Goal: Navigation & Orientation: Find specific page/section

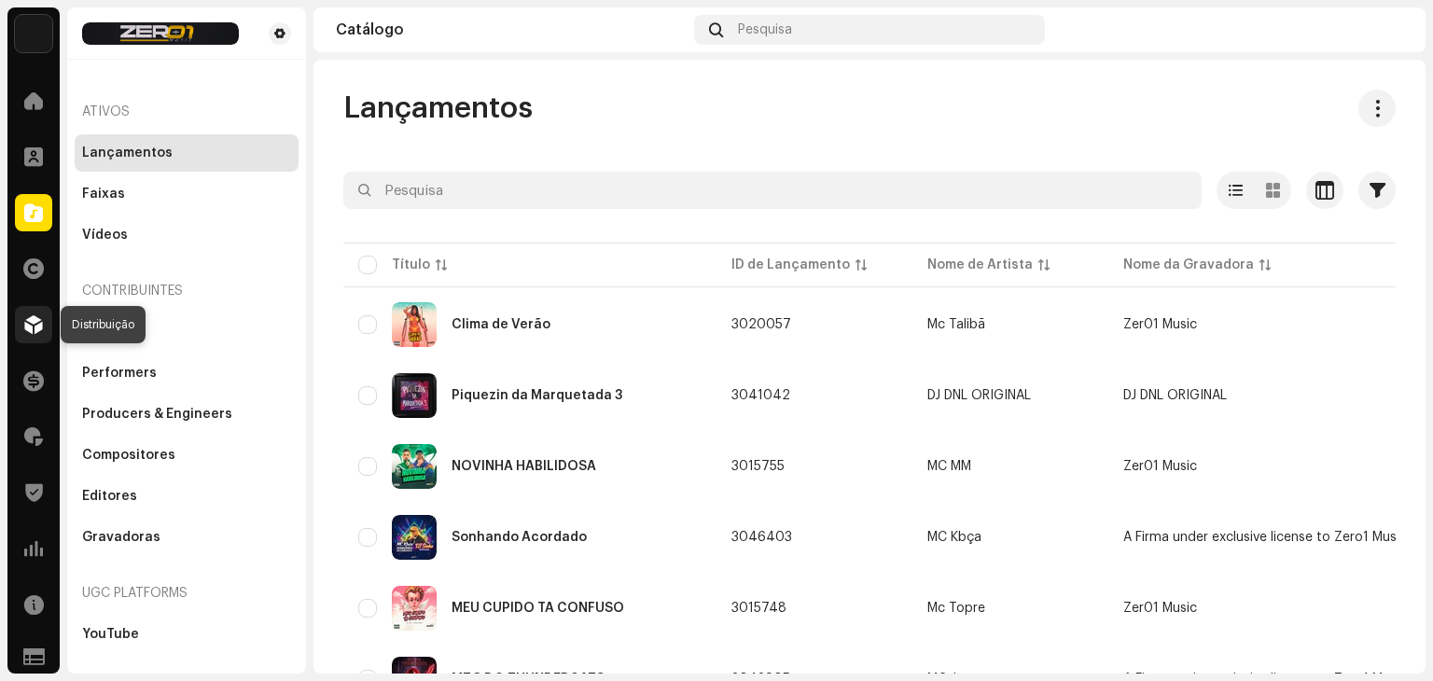
click at [33, 326] on span at bounding box center [33, 324] width 19 height 15
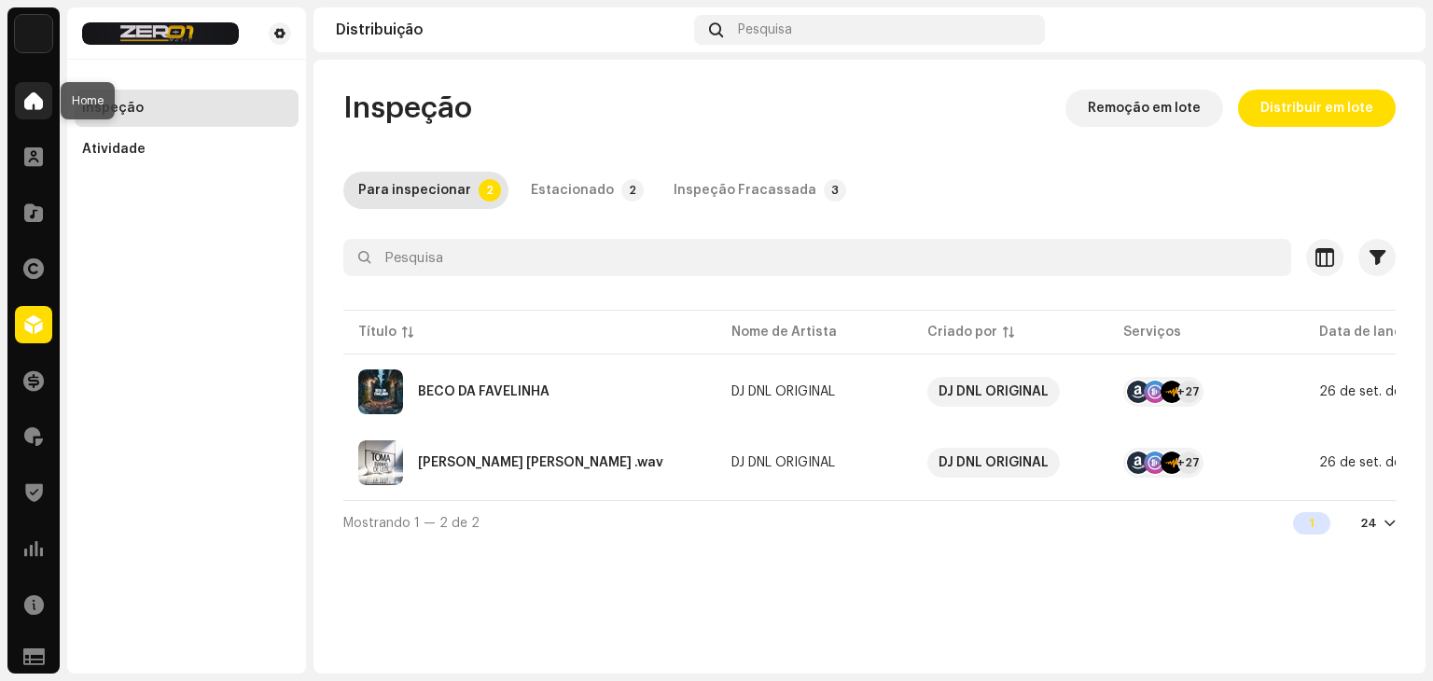
click at [37, 112] on div at bounding box center [33, 100] width 37 height 37
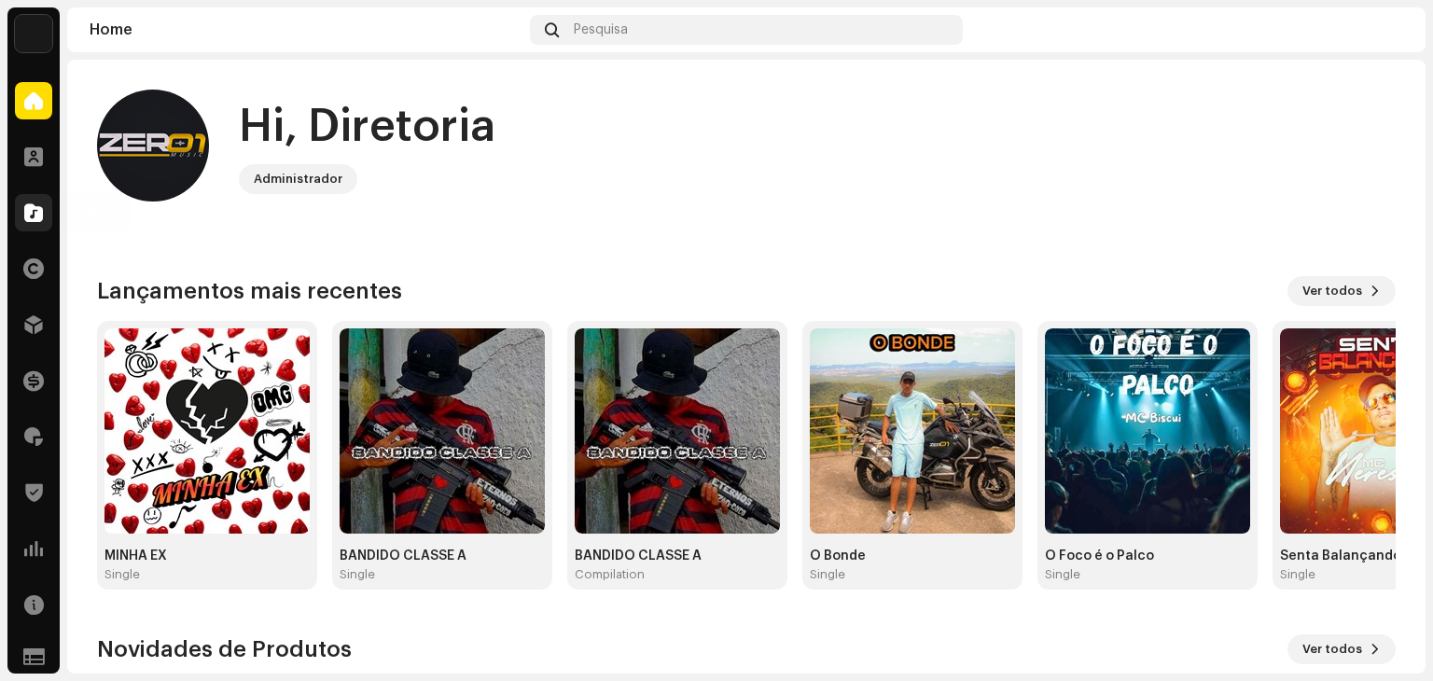
click at [30, 217] on span at bounding box center [33, 212] width 19 height 15
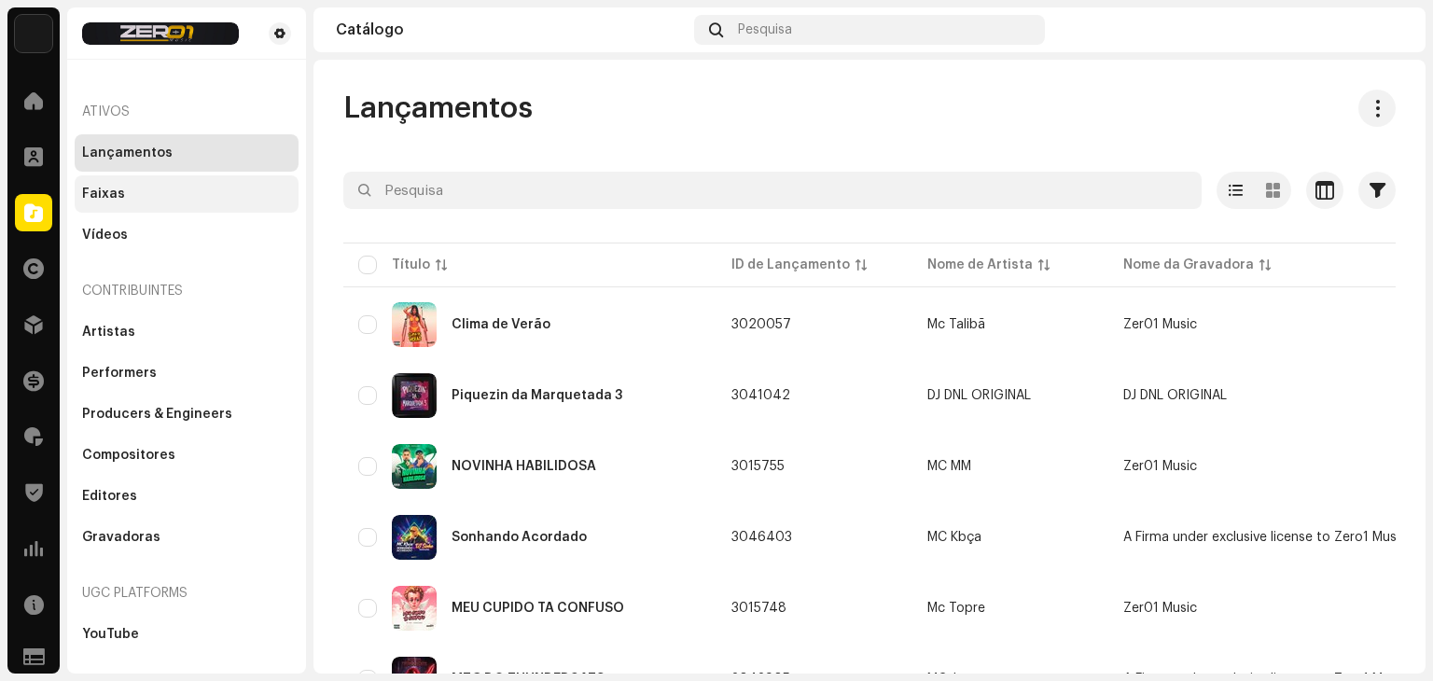
click at [116, 203] on div "Faixas" at bounding box center [187, 193] width 224 height 37
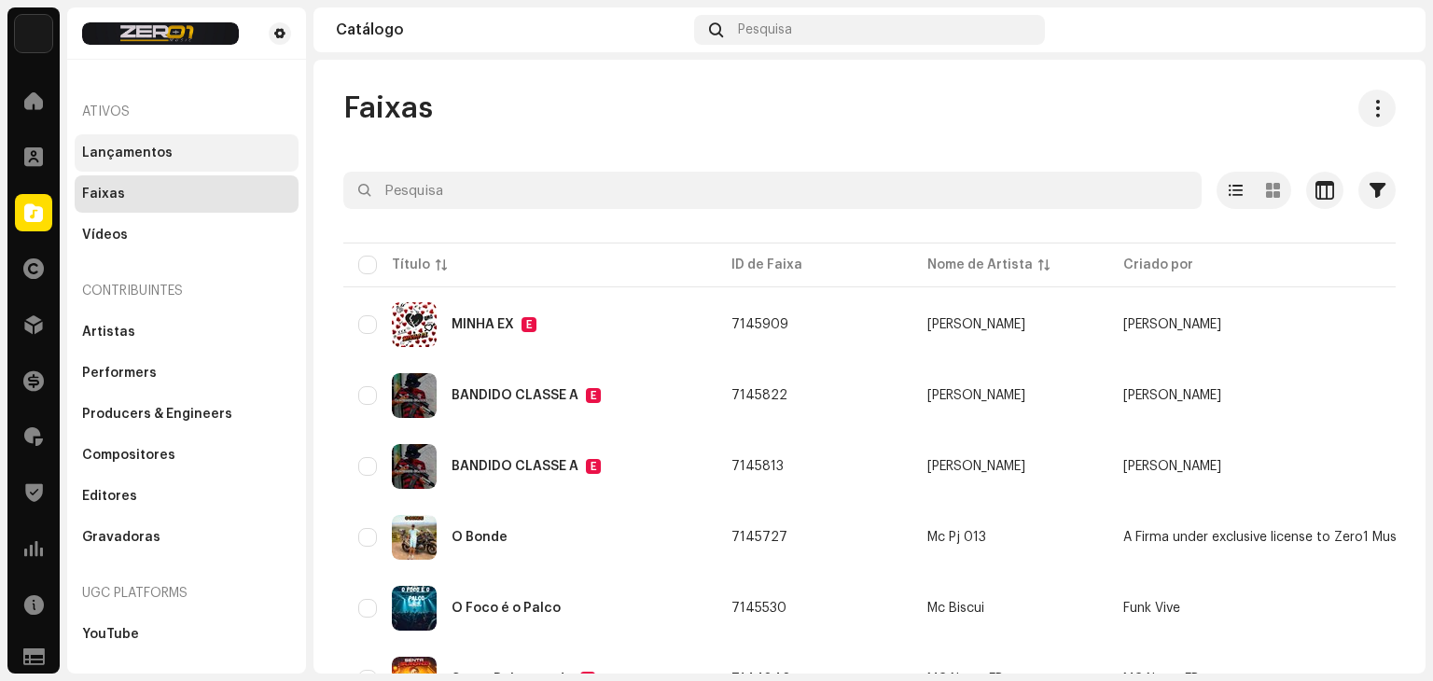
click at [198, 154] on div "Lançamentos" at bounding box center [186, 152] width 209 height 15
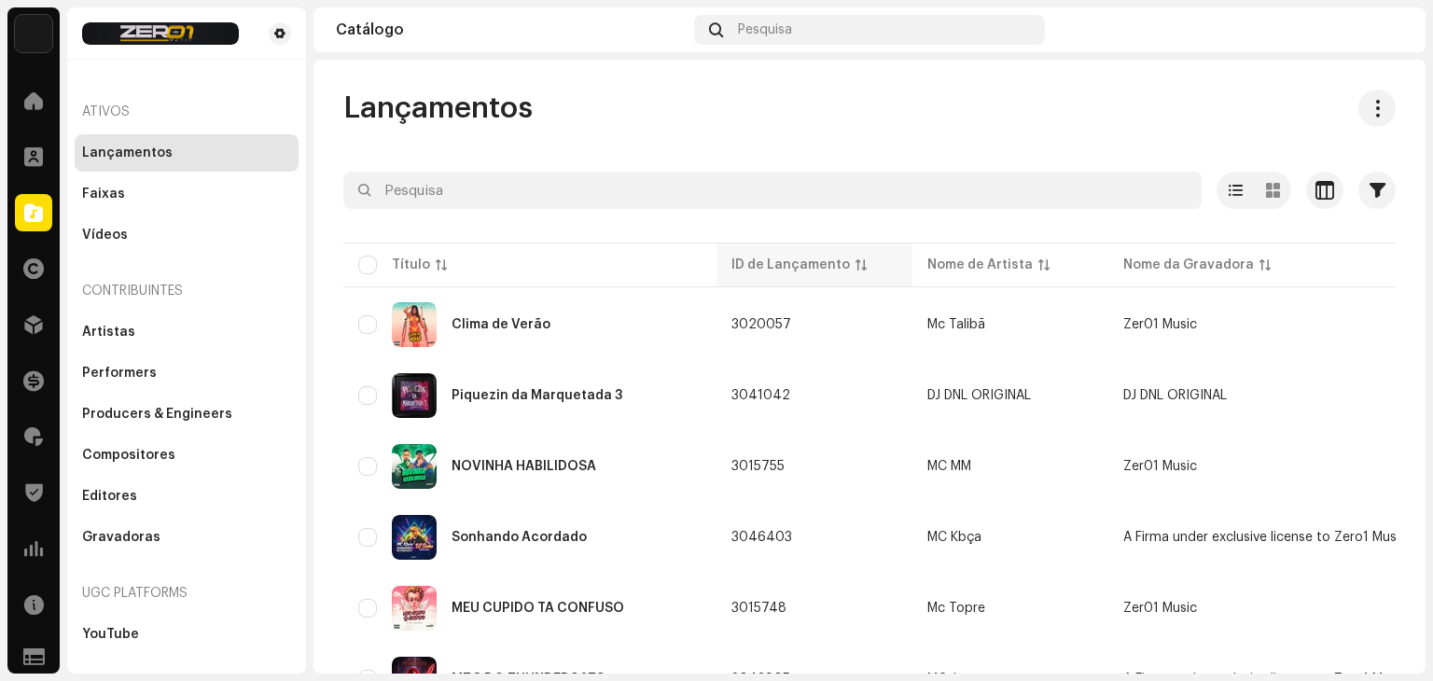
click at [811, 268] on div "ID de Lançamento" at bounding box center [790, 265] width 118 height 19
